Goal: Task Accomplishment & Management: Manage account settings

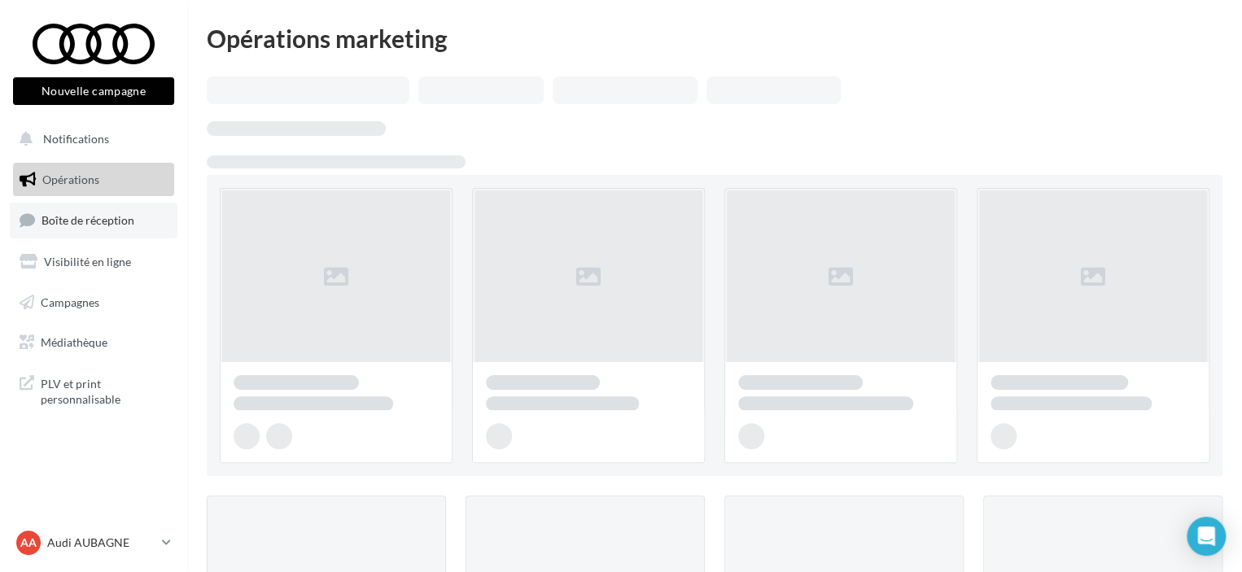
click at [100, 214] on span "Boîte de réception" at bounding box center [87, 220] width 93 height 14
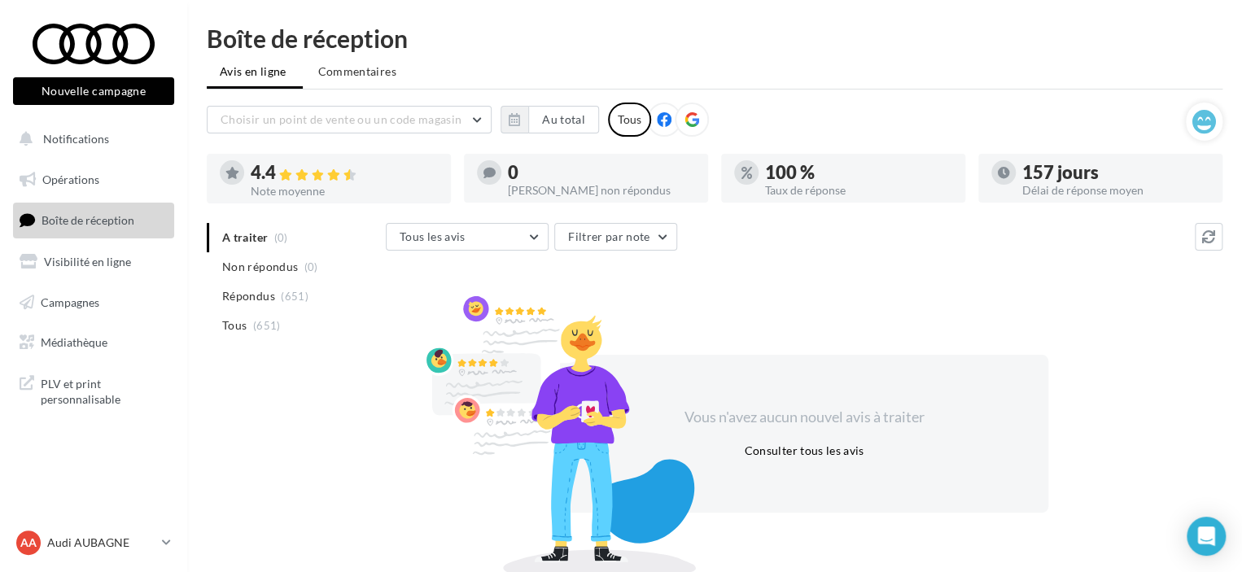
click at [100, 214] on span "Boîte de réception" at bounding box center [87, 220] width 93 height 14
click at [262, 266] on span "Non répondus" at bounding box center [260, 267] width 76 height 16
click at [107, 215] on span "Boîte de réception" at bounding box center [87, 220] width 93 height 14
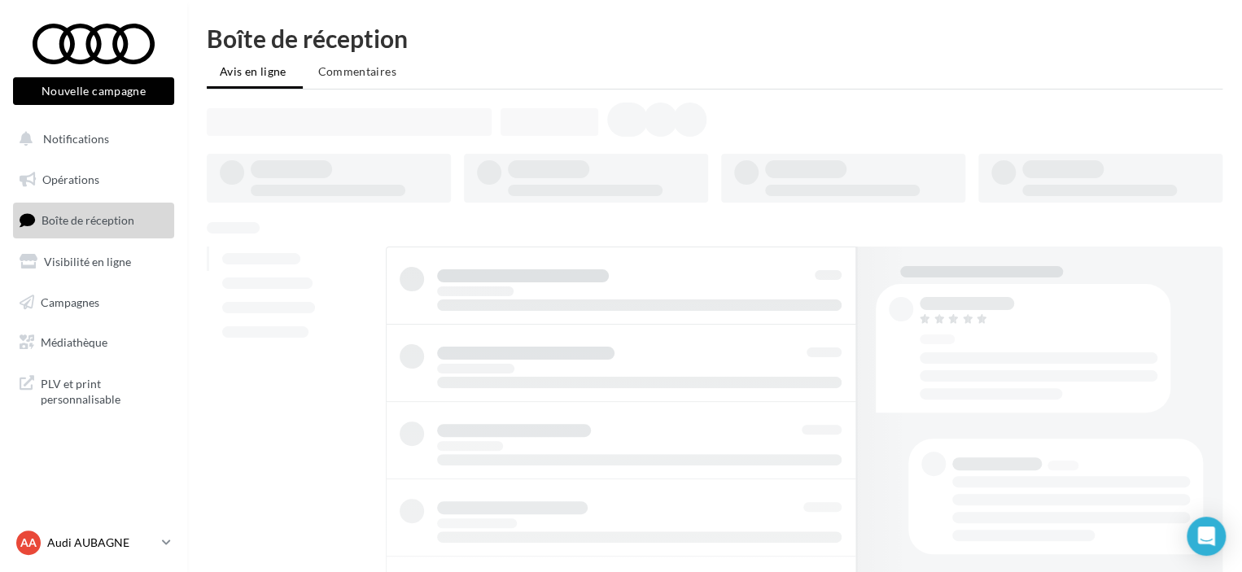
click at [99, 540] on p "Audi AUBAGNE" at bounding box center [101, 543] width 108 height 16
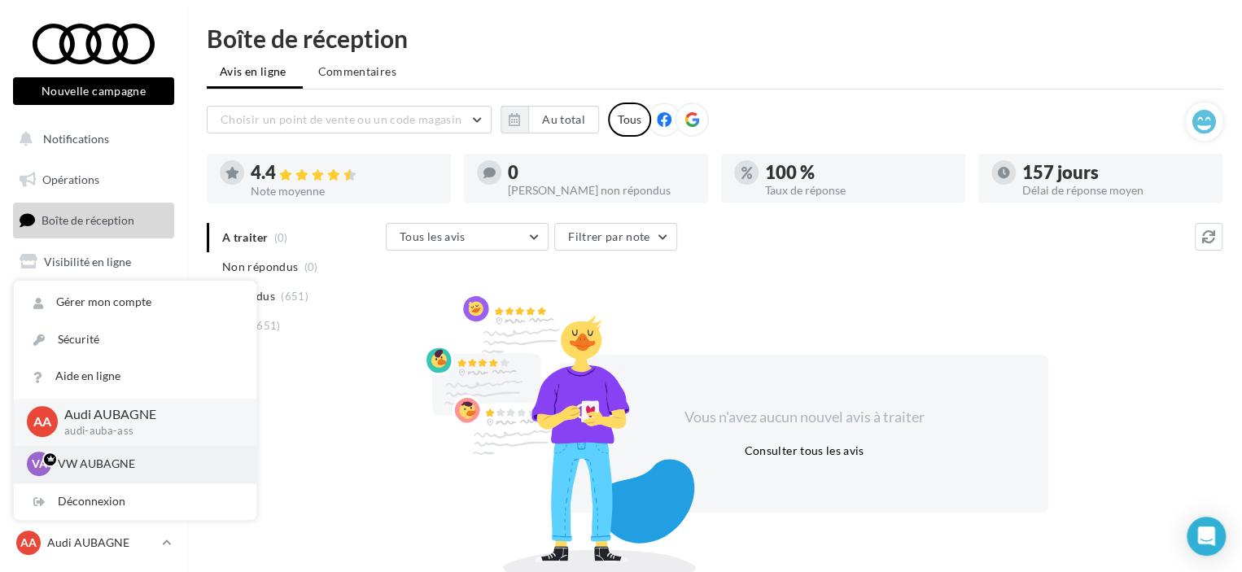
click at [97, 465] on p "VW AUBAGNE" at bounding box center [147, 464] width 179 height 16
